Goal: Information Seeking & Learning: Learn about a topic

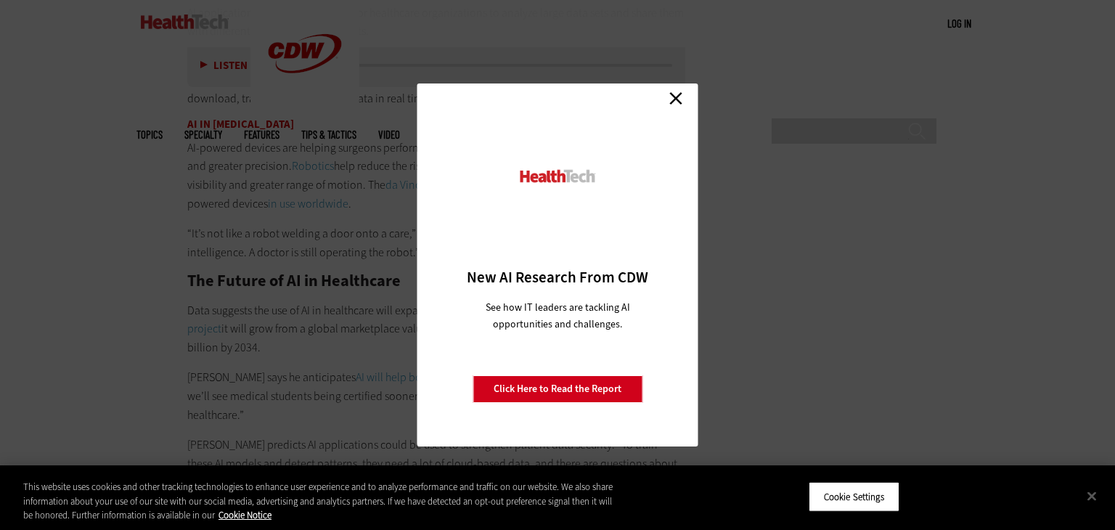
click at [553, 384] on link "Click Here to Read the Report" at bounding box center [558, 389] width 170 height 28
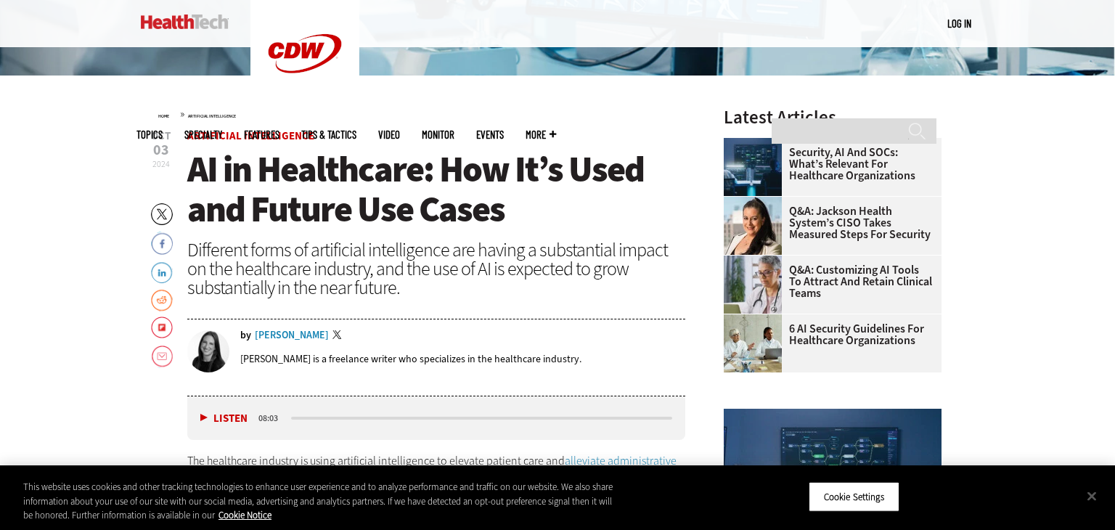
scroll to position [442, 0]
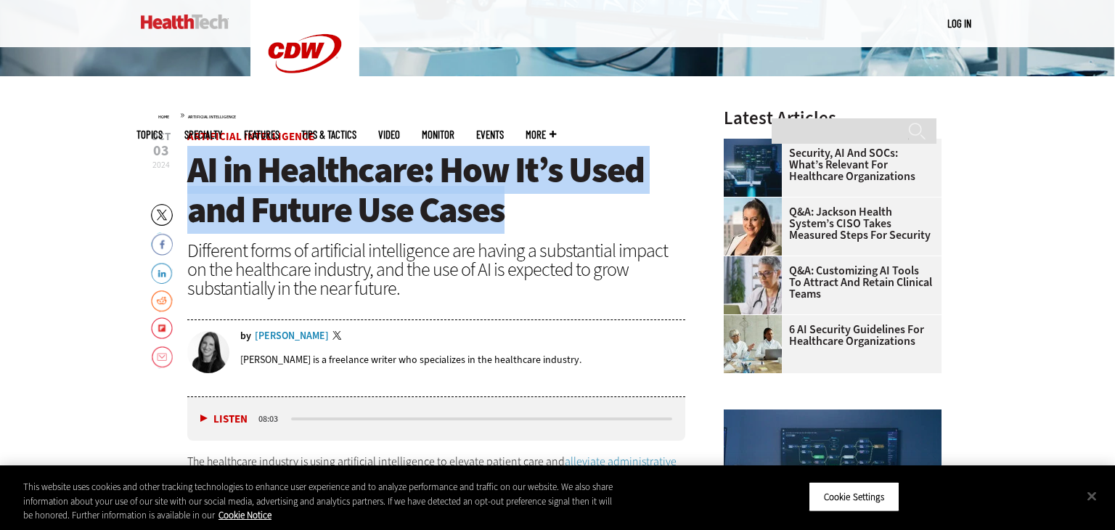
drag, startPoint x: 194, startPoint y: 168, endPoint x: 502, endPoint y: 229, distance: 314.6
click at [502, 229] on span "AI in Healthcare: How It’s Used and Future Use Cases" at bounding box center [415, 190] width 457 height 88
copy span "AI in Healthcare: How It’s Used and Future Use Cases"
